Goal: Information Seeking & Learning: Find specific fact

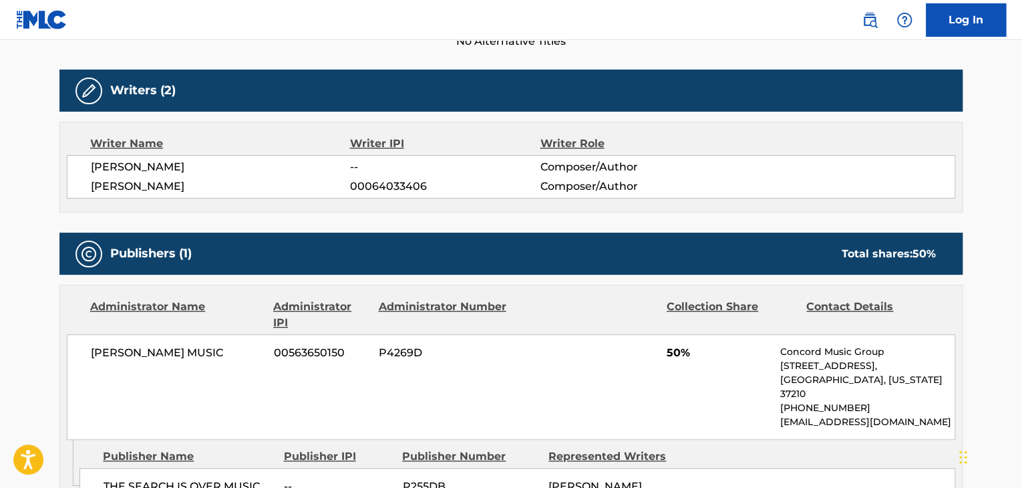
scroll to position [401, 0]
click at [132, 170] on span "[PERSON_NAME]" at bounding box center [220, 167] width 259 height 16
copy div "[PERSON_NAME]"
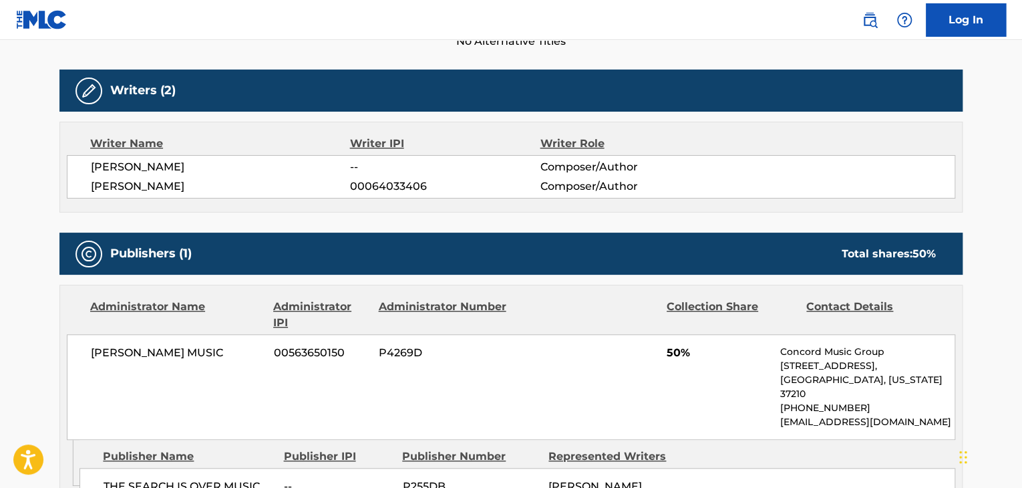
click at [122, 182] on span "[PERSON_NAME]" at bounding box center [220, 186] width 259 height 16
copy div "[PERSON_NAME]"
click at [372, 188] on span "00064033406" at bounding box center [445, 186] width 190 height 16
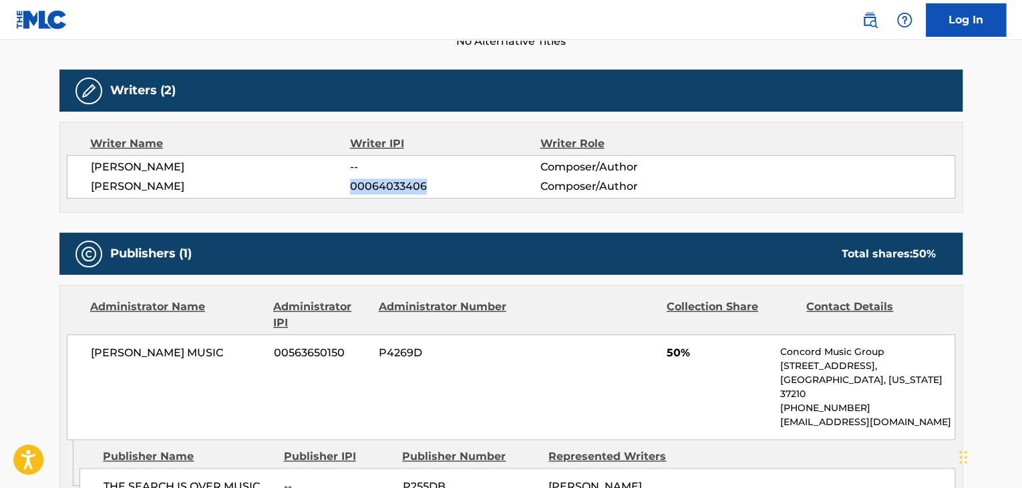
click at [372, 188] on span "00064033406" at bounding box center [445, 186] width 190 height 16
copy span "00064033406"
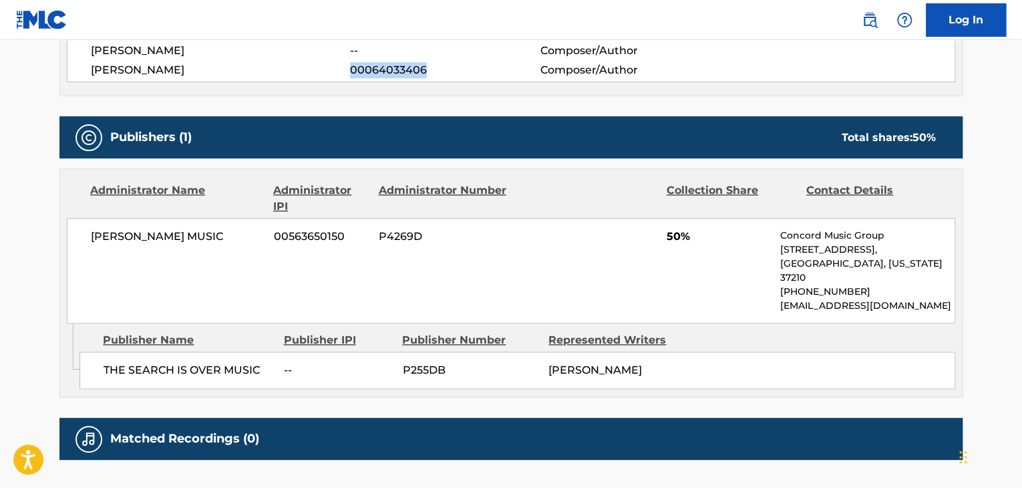
scroll to position [601, 0]
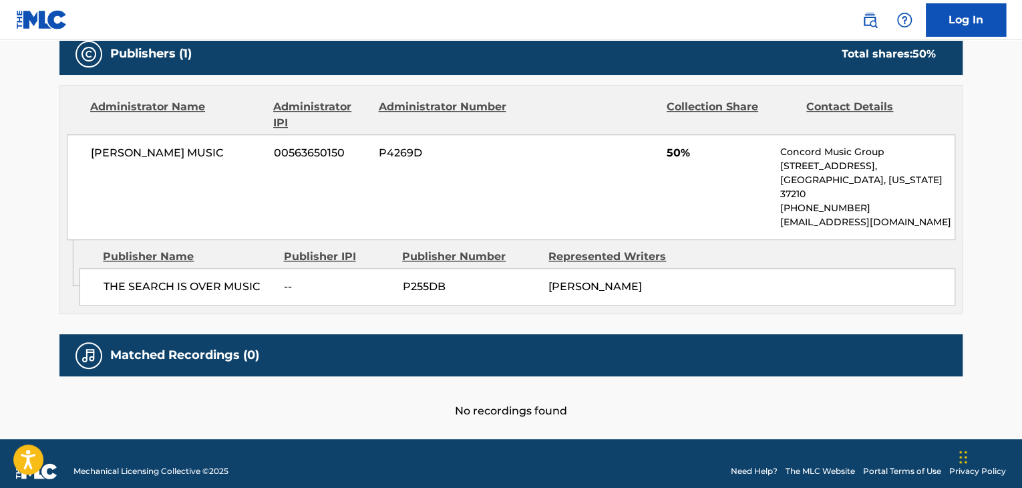
click at [169, 150] on span "[PERSON_NAME] MUSIC" at bounding box center [177, 153] width 173 height 16
copy div "[PERSON_NAME] MUSIC"
click at [299, 154] on span "00563650150" at bounding box center [321, 153] width 95 height 16
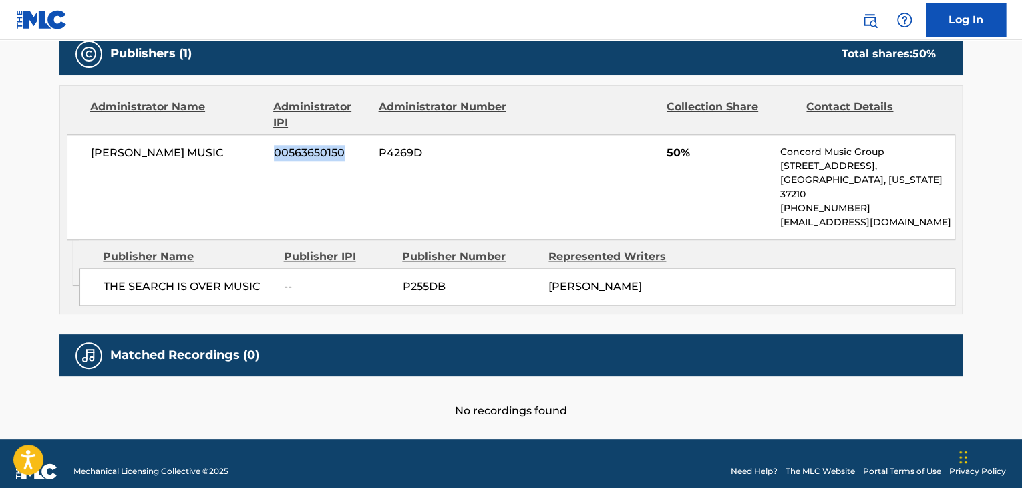
click at [299, 154] on span "00563650150" at bounding box center [321, 153] width 95 height 16
drag, startPoint x: 299, startPoint y: 154, endPoint x: 281, endPoint y: 185, distance: 36.6
click at [281, 185] on div "[PERSON_NAME] MUSIC 00563650150 P4269D 50% Concord Music Group [STREET_ADDRESS]…" at bounding box center [511, 187] width 889 height 106
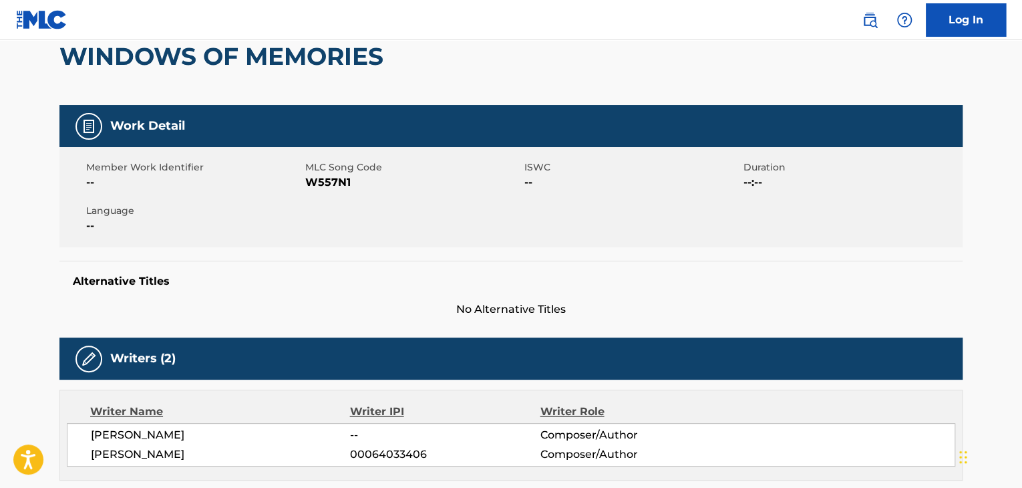
scroll to position [0, 0]
